Goal: Obtain resource: Obtain resource

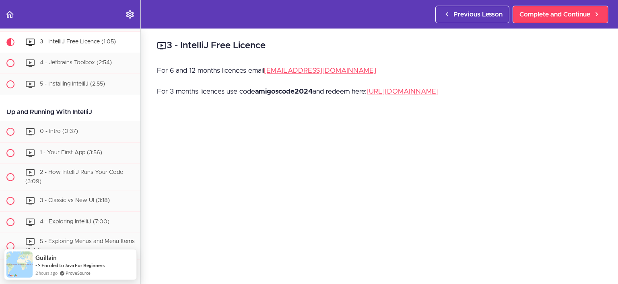
click at [305, 90] on strong "amigoscode2024" at bounding box center [284, 91] width 58 height 7
drag, startPoint x: 305, startPoint y: 90, endPoint x: 293, endPoint y: 89, distance: 12.1
click at [294, 90] on strong "amigoscode2024" at bounding box center [284, 91] width 58 height 7
click at [233, 90] on p "For 3 months licences use code amigoscode2024 and redeem here: [URL][DOMAIN_NAM…" at bounding box center [379, 92] width 445 height 12
drag, startPoint x: 233, startPoint y: 90, endPoint x: 246, endPoint y: 90, distance: 13.7
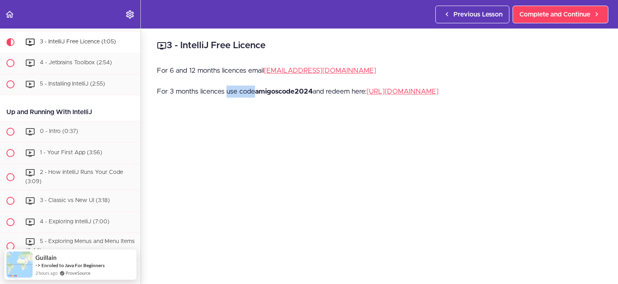
click at [246, 90] on p "For 3 months licences use code amigoscode2024 and redeem here: [URL][DOMAIN_NAM…" at bounding box center [379, 92] width 445 height 12
click at [265, 89] on strong "amigoscode2024" at bounding box center [284, 91] width 58 height 7
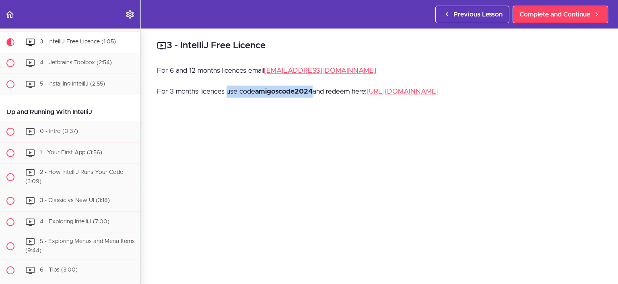
drag, startPoint x: 265, startPoint y: 89, endPoint x: 223, endPoint y: 88, distance: 41.8
click at [226, 88] on p "For 3 months licences use code amigoscode2024 and redeem here: [URL][DOMAIN_NAM…" at bounding box center [379, 92] width 445 height 12
click at [223, 88] on p "For 3 months licences use code amigoscode2024 and redeem here: [URL][DOMAIN_NAM…" at bounding box center [379, 92] width 445 height 12
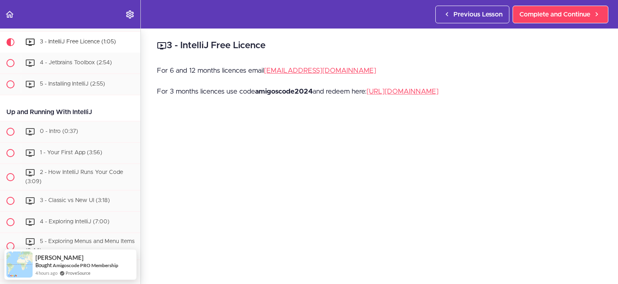
click at [167, 69] on p "For 6 and 12 months licences email [EMAIL_ADDRESS][DOMAIN_NAME]" at bounding box center [379, 71] width 445 height 12
drag, startPoint x: 167, startPoint y: 69, endPoint x: 189, endPoint y: 69, distance: 21.7
click at [189, 69] on p "For 6 and 12 months licences email [EMAIL_ADDRESS][DOMAIN_NAME]" at bounding box center [379, 71] width 445 height 12
click at [272, 87] on p "For 3 months licences use code amigoscode2024 and redeem here: [URL][DOMAIN_NAM…" at bounding box center [379, 92] width 445 height 12
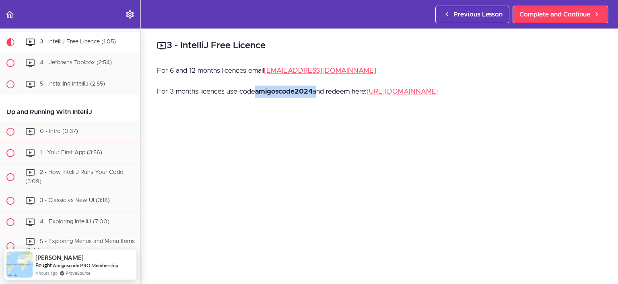
click at [272, 87] on p "For 3 months licences use code amigoscode2024 and redeem here: [URL][DOMAIN_NAM…" at bounding box center [379, 92] width 445 height 12
click at [300, 88] on p "For 3 months licences use code amigoscode2024 and redeem here: [URL][DOMAIN_NAM…" at bounding box center [379, 92] width 445 height 12
click at [360, 90] on p "For 3 months licences use code amigoscode2024 and redeem here: [URL][DOMAIN_NAM…" at bounding box center [379, 92] width 445 height 12
click at [279, 90] on strong "amigoscode2024" at bounding box center [284, 91] width 58 height 7
drag, startPoint x: 279, startPoint y: 90, endPoint x: 286, endPoint y: 91, distance: 6.9
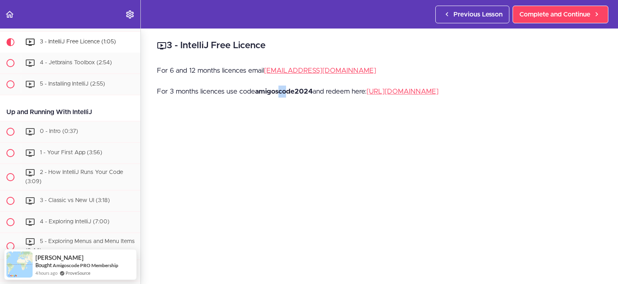
click at [286, 91] on strong "amigoscode2024" at bounding box center [284, 91] width 58 height 7
drag, startPoint x: 286, startPoint y: 91, endPoint x: 280, endPoint y: 88, distance: 7.0
click at [281, 88] on strong "amigoscode2024" at bounding box center [284, 91] width 58 height 7
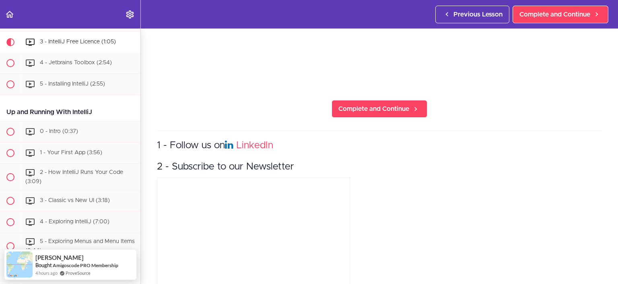
scroll to position [317, 0]
